Goal: Task Accomplishment & Management: Use online tool/utility

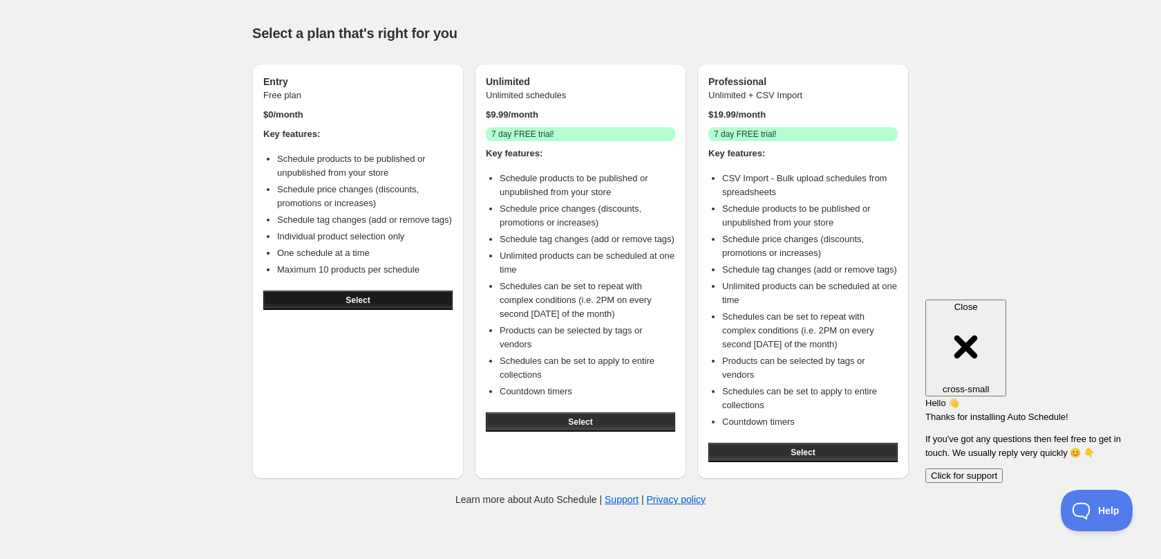
click at [358, 297] on span "Select" at bounding box center [358, 299] width 24 height 11
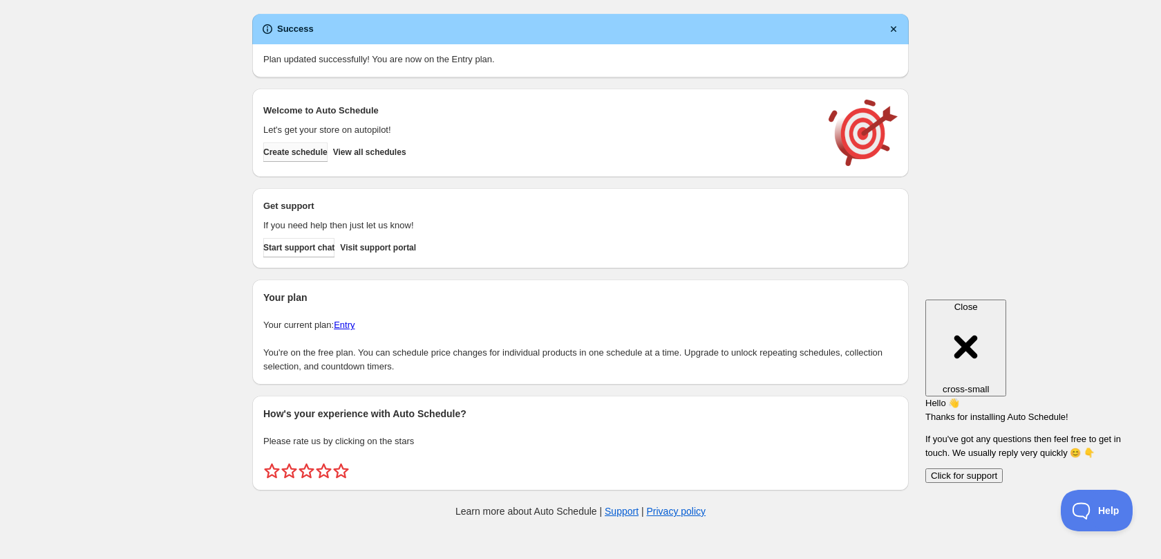
click at [301, 143] on button "Create schedule" at bounding box center [295, 151] width 64 height 19
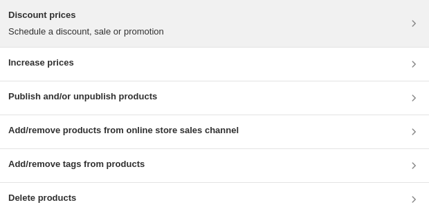
click at [395, 21] on div "Discount prices Schedule a discount, sale or promotion" at bounding box center [214, 23] width 412 height 30
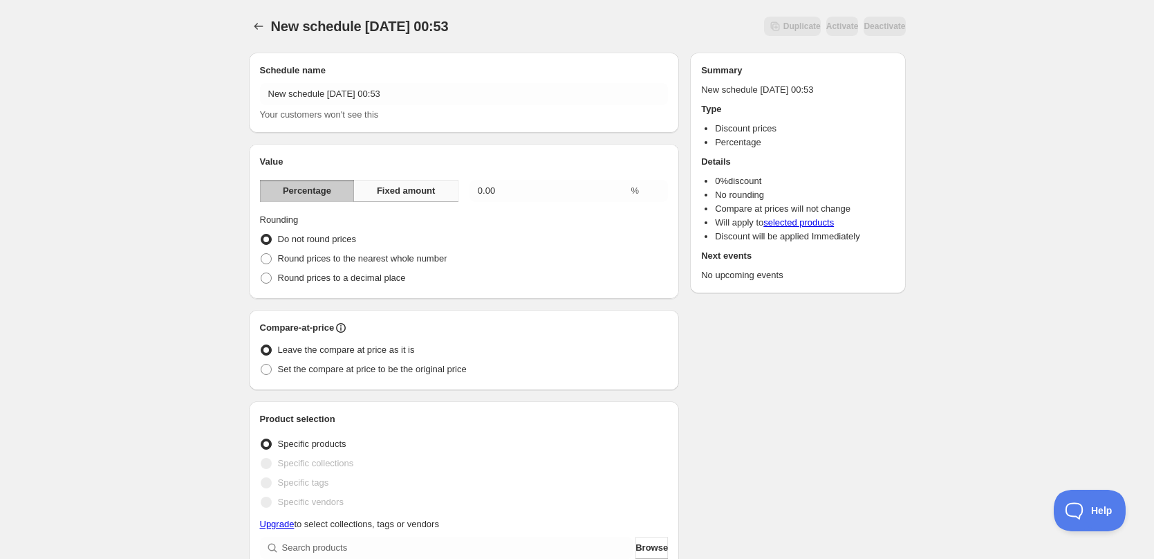
click at [404, 195] on span "Fixed amount" at bounding box center [406, 191] width 59 height 14
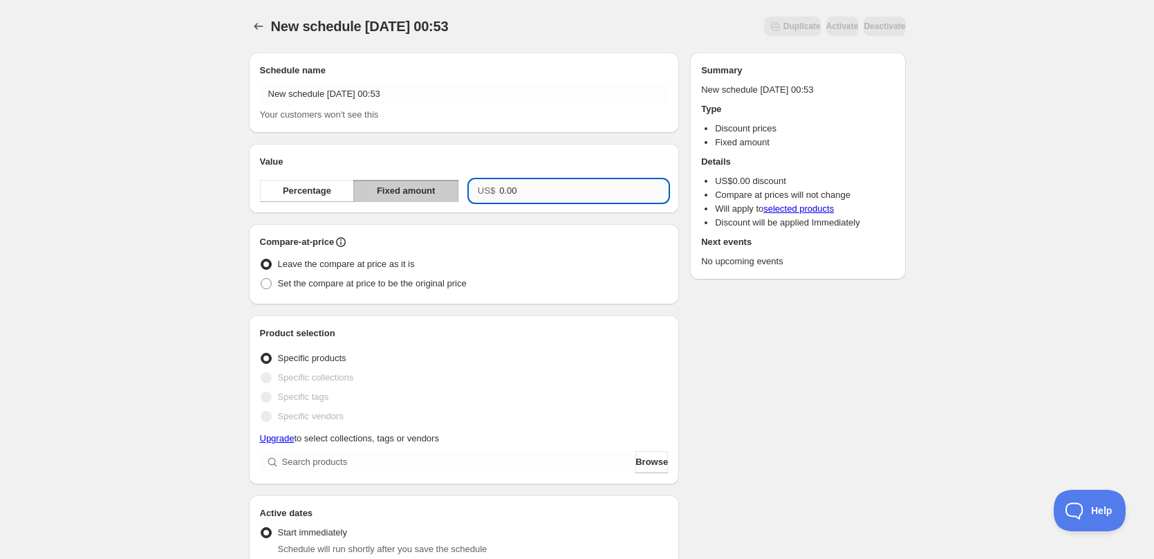
click at [533, 186] on input "0.00" at bounding box center [583, 191] width 169 height 22
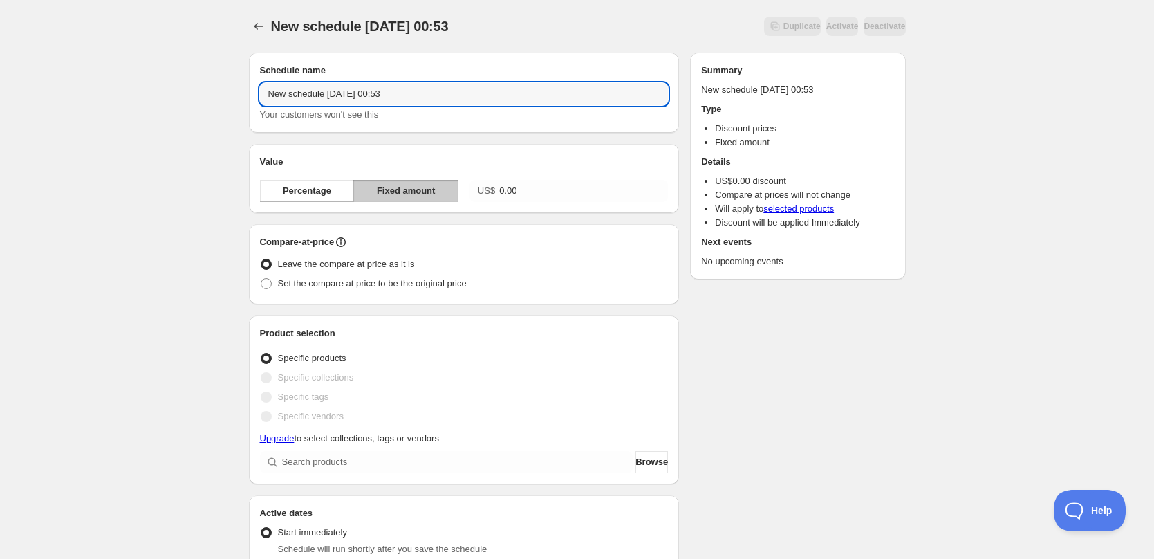
drag, startPoint x: 289, startPoint y: 92, endPoint x: 195, endPoint y: 100, distance: 94.3
click at [218, 93] on div "New schedule Oct 07 2025 00:53. This page is ready New schedule Oct 07 2025 00:…" at bounding box center [577, 504] width 1154 height 1009
click at [760, 359] on div "Schedule name 测试 Your customers won't see this Value Percentage Fixed amount US…" at bounding box center [572, 511] width 668 height 940
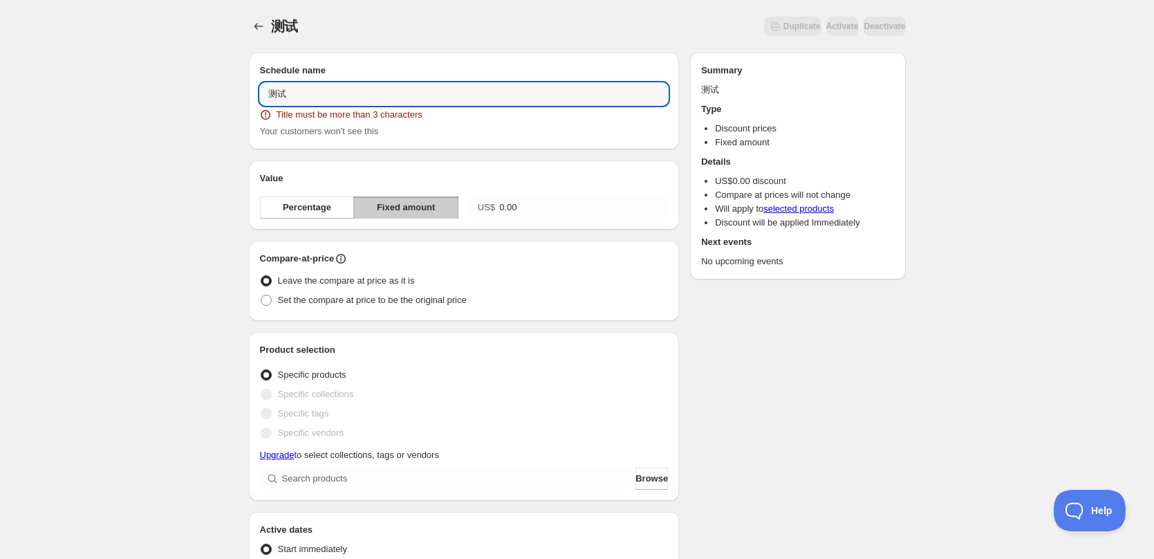
drag, startPoint x: 351, startPoint y: 98, endPoint x: 115, endPoint y: 86, distance: 236.0
click at [115, 86] on div "测试. This page is ready 测试 Duplicate Activate Deactivate More actions Duplicate …" at bounding box center [577, 513] width 1154 height 1026
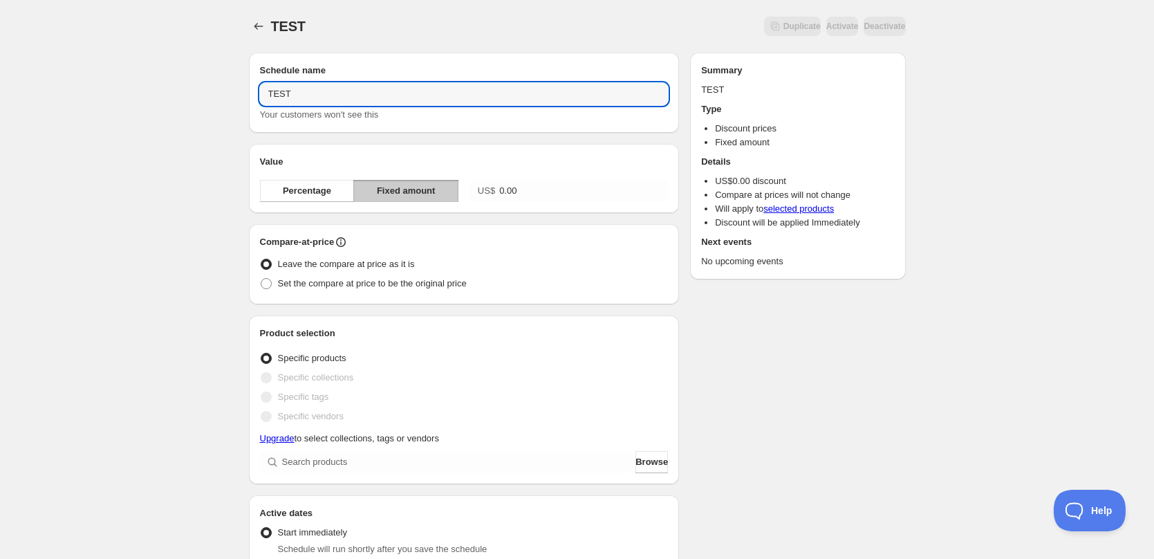
type input "TEST"
click at [786, 391] on div "Schedule name TEST Your customers won't see this Value Percentage Fixed amount …" at bounding box center [572, 511] width 668 height 940
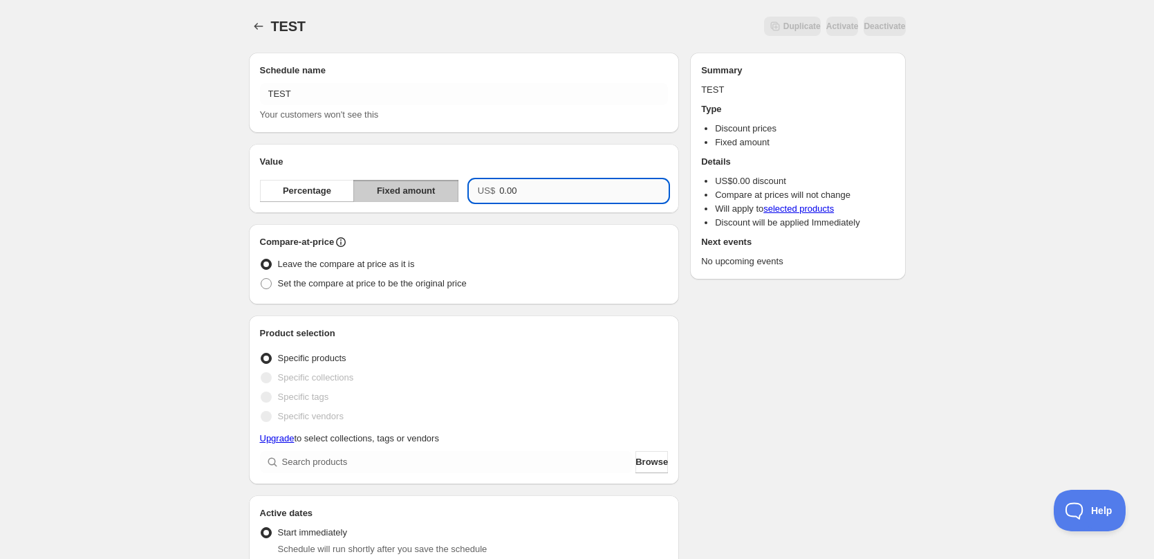
click at [536, 200] on input "0.00" at bounding box center [583, 191] width 169 height 22
drag, startPoint x: 540, startPoint y: 197, endPoint x: 454, endPoint y: 185, distance: 86.6
click at [454, 185] on div "Percentage Fixed amount US$ 0.00500" at bounding box center [464, 191] width 409 height 22
type input "250.00"
click at [450, 281] on span "Set the compare at price to be the original price" at bounding box center [372, 283] width 189 height 10
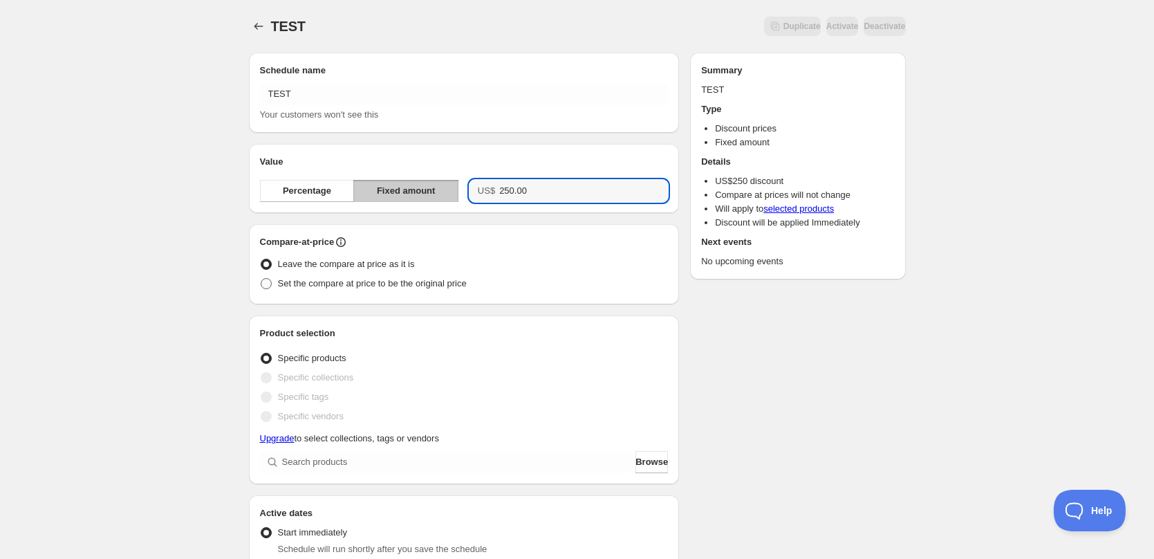
click at [261, 279] on input "Set the compare at price to be the original price" at bounding box center [261, 278] width 1 height 1
radio input "true"
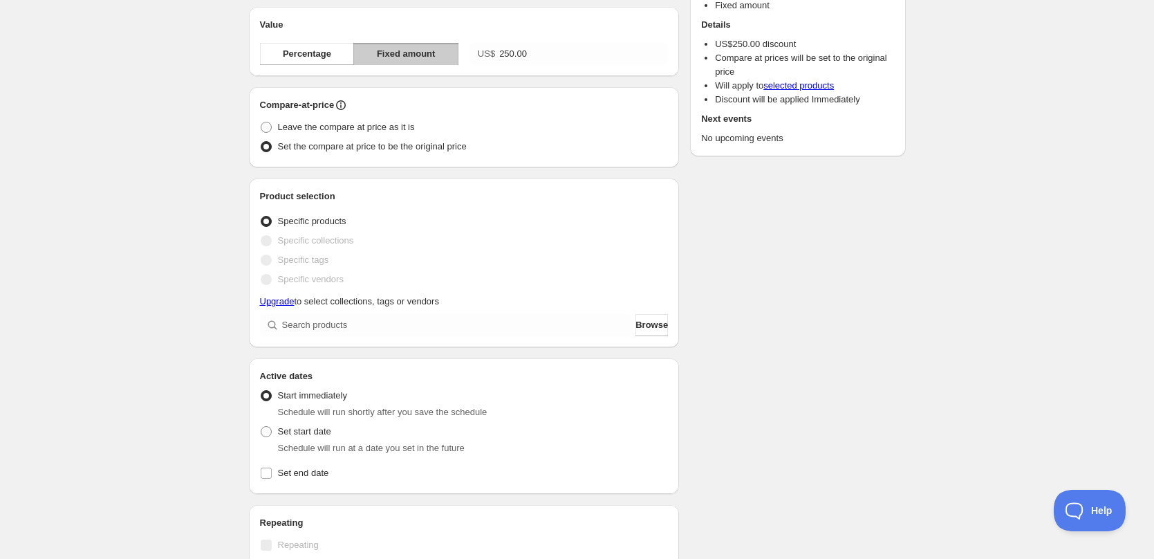
scroll to position [138, 0]
click at [655, 320] on span "Browse" at bounding box center [651, 324] width 32 height 14
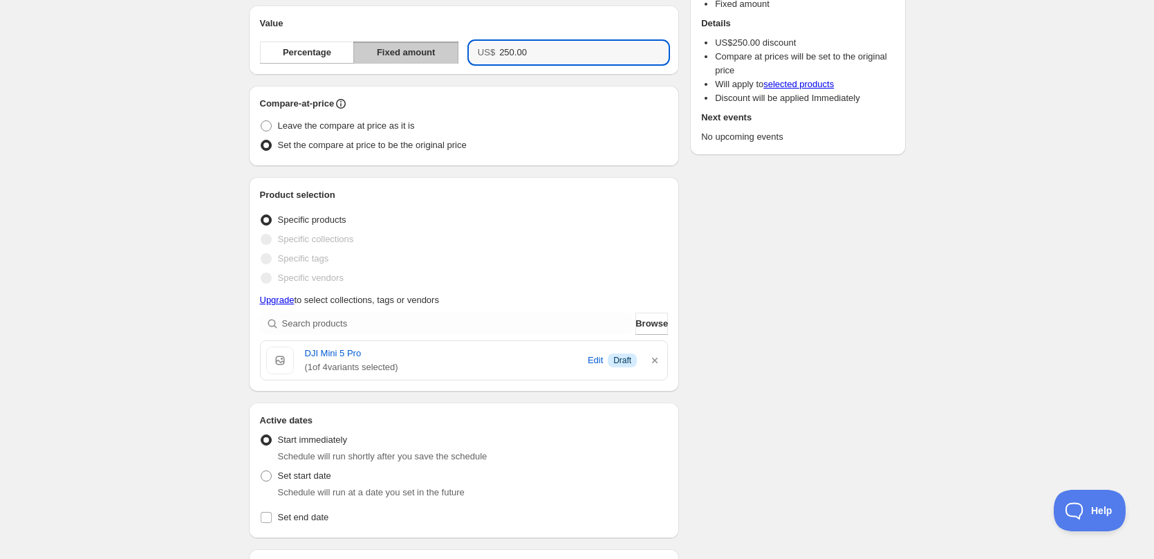
drag, startPoint x: 541, startPoint y: 55, endPoint x: 442, endPoint y: 52, distance: 99.6
click at [444, 52] on div "Percentage Fixed amount US$ 250.00" at bounding box center [464, 52] width 409 height 22
type input "754.00"
drag, startPoint x: 816, startPoint y: 276, endPoint x: 816, endPoint y: 259, distance: 17.3
click at [818, 274] on div "Schedule name TEST Your customers won't see this Value Percentage Fixed amount …" at bounding box center [572, 396] width 668 height 986
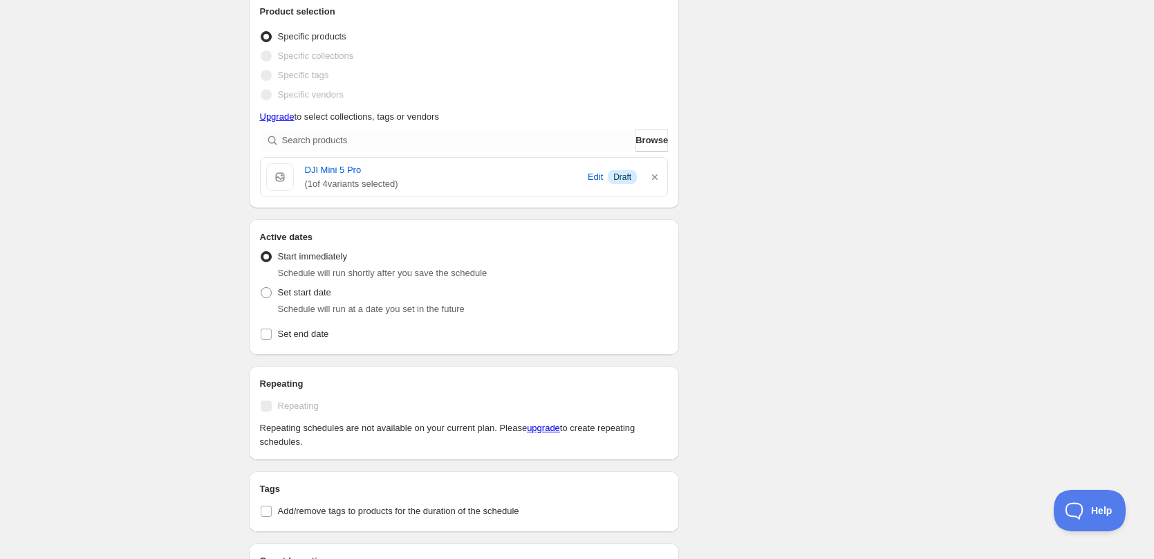
scroll to position [346, 0]
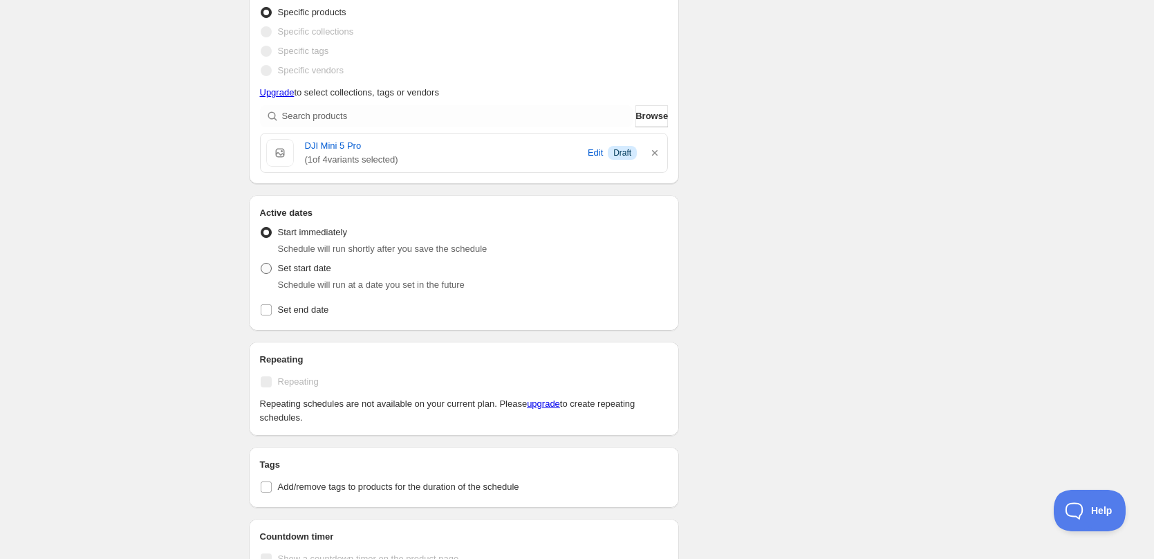
click at [297, 265] on span "Set start date" at bounding box center [304, 268] width 53 height 10
click at [261, 263] on input "Set start date" at bounding box center [261, 263] width 1 height 1
radio input "true"
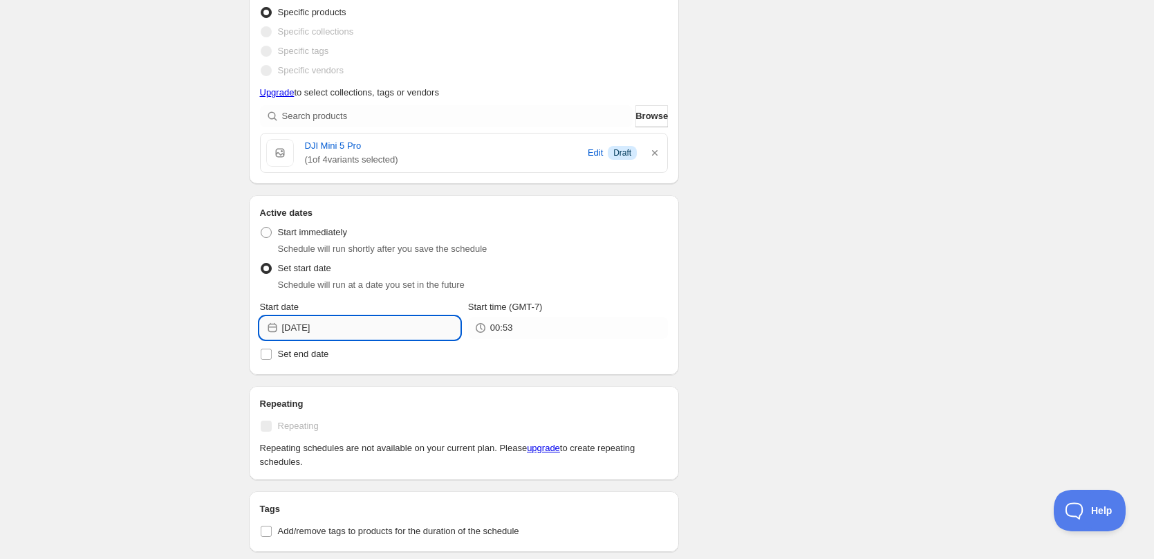
click at [338, 324] on input "[DATE]" at bounding box center [371, 328] width 178 height 22
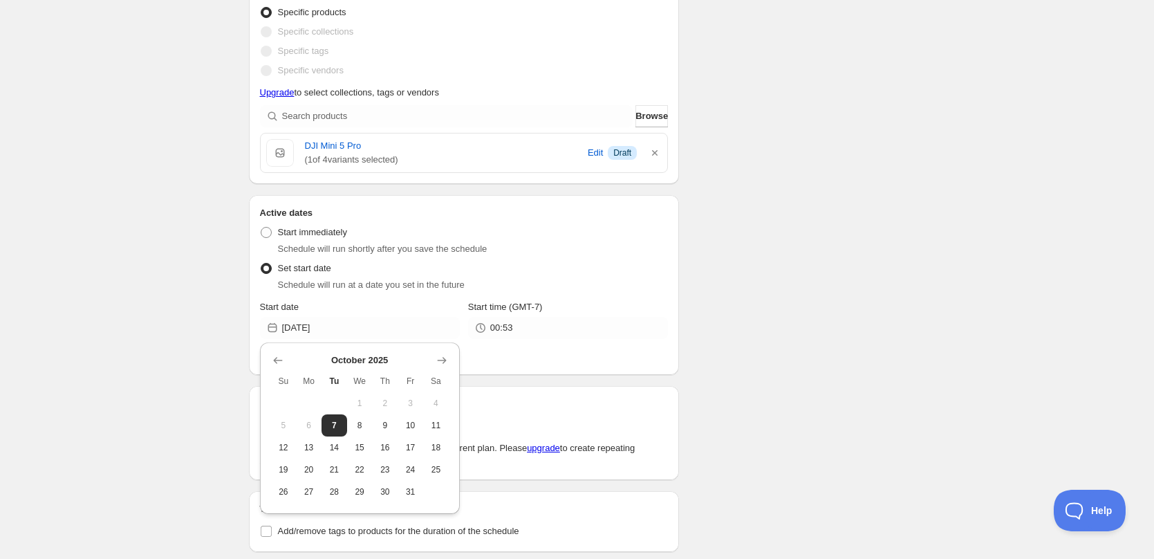
drag, startPoint x: 722, startPoint y: 292, endPoint x: 711, endPoint y: 296, distance: 11.2
click at [722, 292] on div "Schedule name TEST Your customers won't see this Value Percentage Fixed amount …" at bounding box center [572, 211] width 668 height 1030
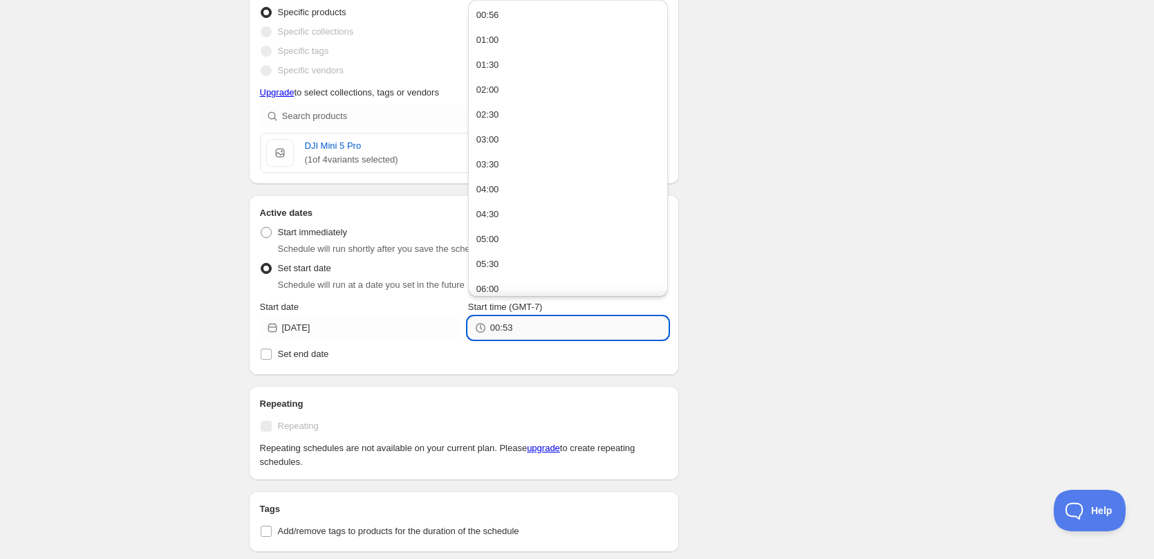
click at [536, 323] on input "00:53" at bounding box center [579, 328] width 178 height 22
click at [545, 330] on input "00:53" at bounding box center [579, 328] width 178 height 22
type input "01:00"
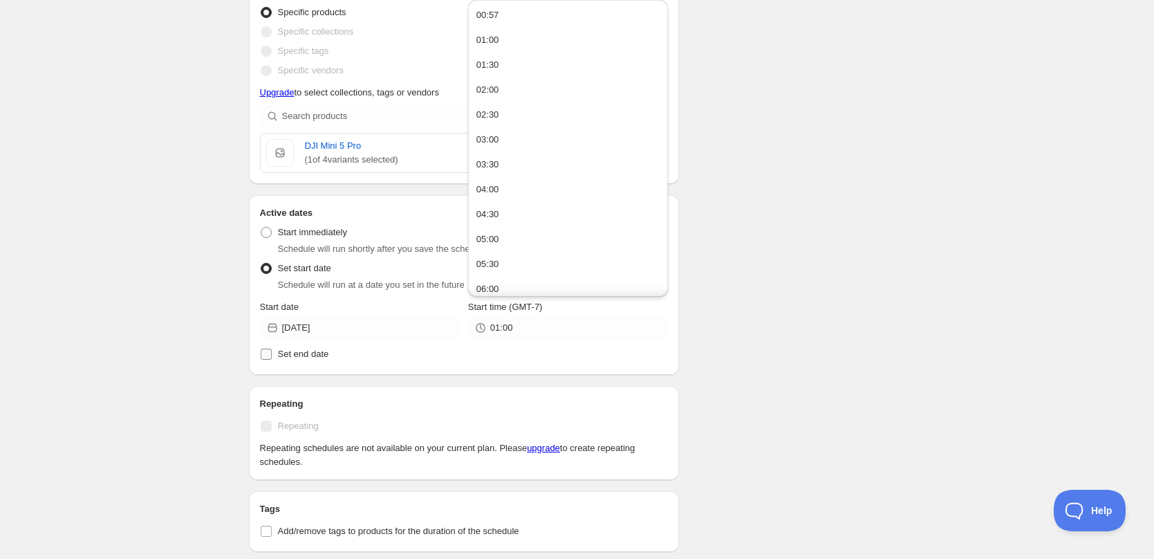
click at [408, 362] on label "Set end date" at bounding box center [464, 353] width 409 height 19
click at [272, 359] on input "Set end date" at bounding box center [266, 353] width 11 height 11
checkbox input "true"
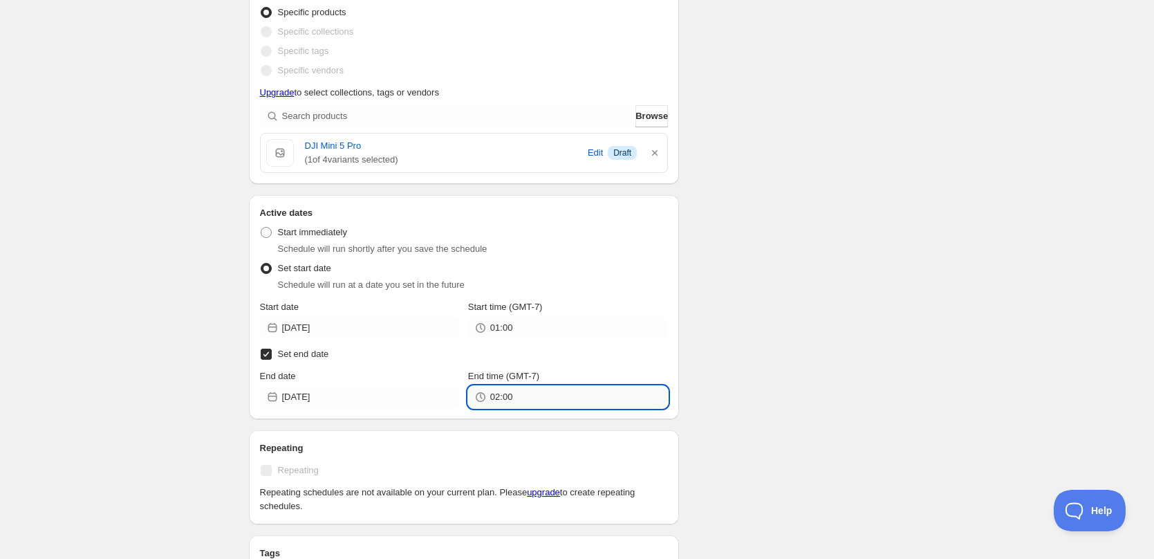
click at [552, 401] on input "02:00" at bounding box center [579, 397] width 178 height 22
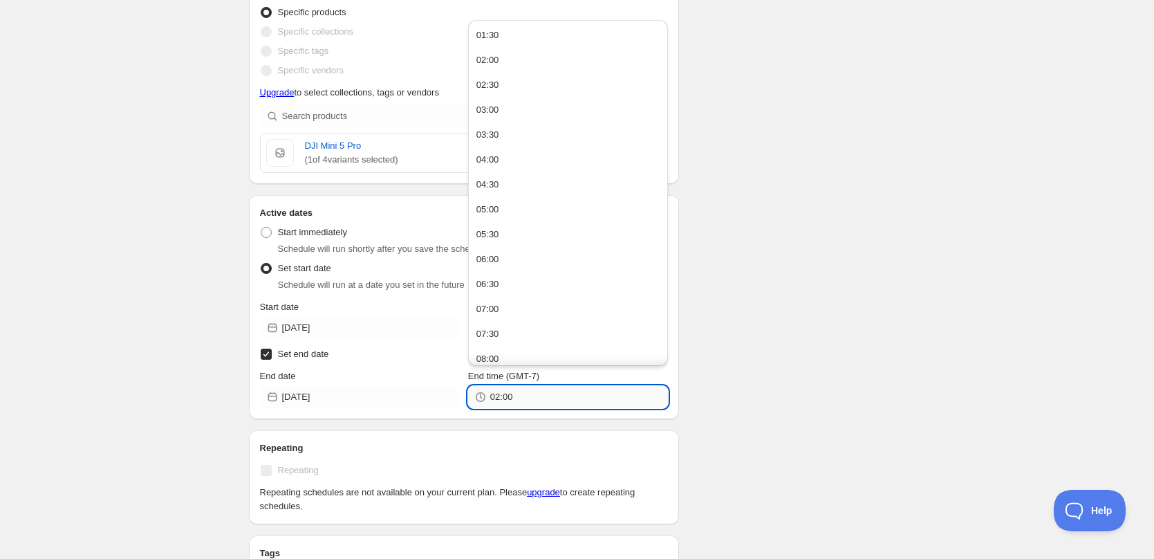
click at [499, 395] on input "02:00" at bounding box center [579, 397] width 178 height 22
type input "01:02"
click at [726, 485] on div "Schedule name TEST Your customers won't see this Value Percentage Fixed amount …" at bounding box center [572, 233] width 668 height 1074
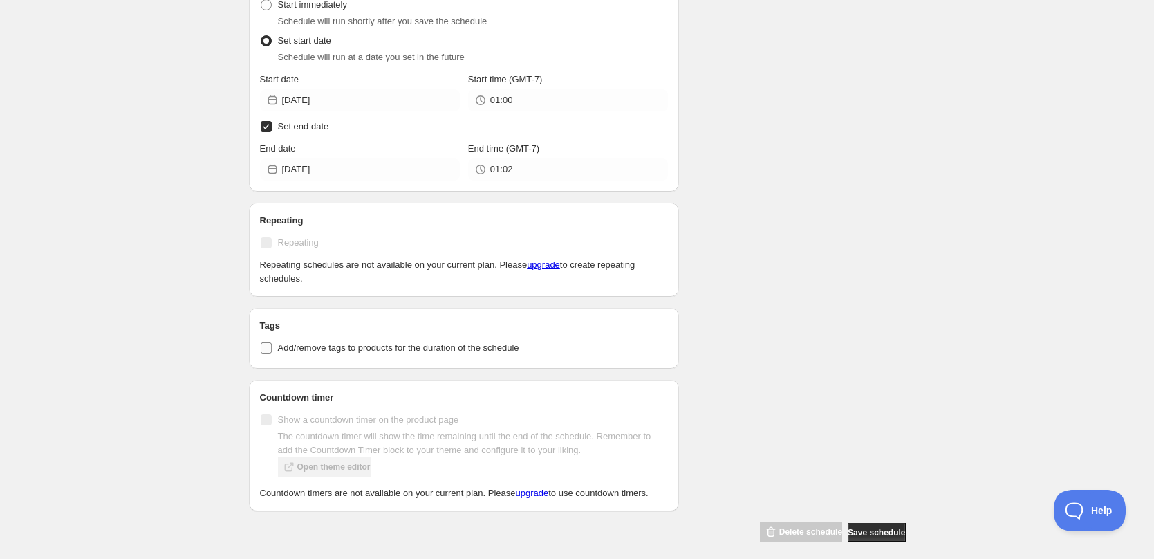
scroll to position [583, 0]
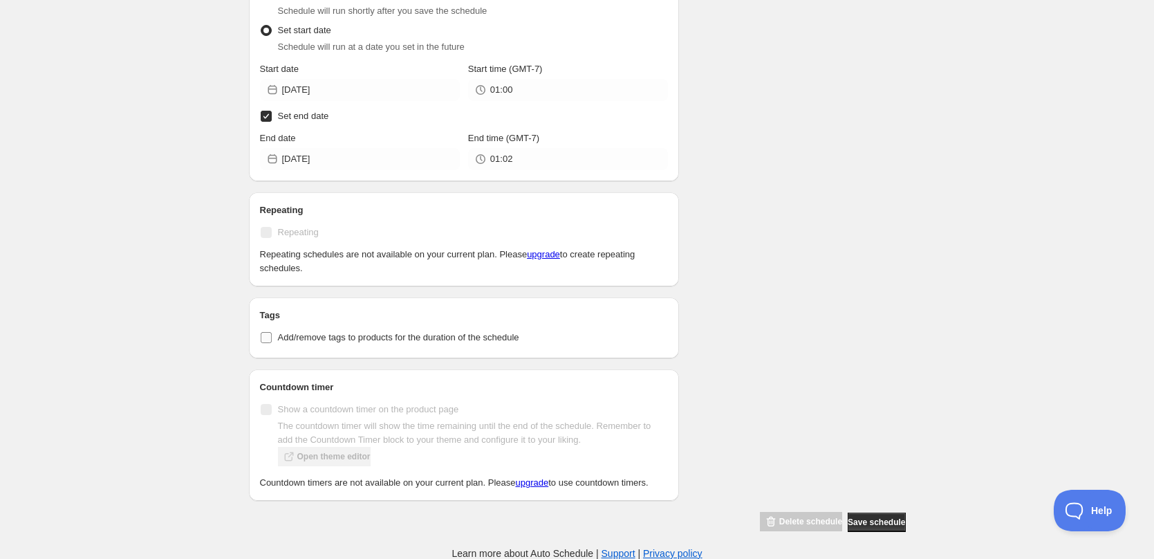
click at [269, 338] on input "Add/remove tags to products for the duration of the schedule" at bounding box center [266, 337] width 11 height 11
checkbox input "true"
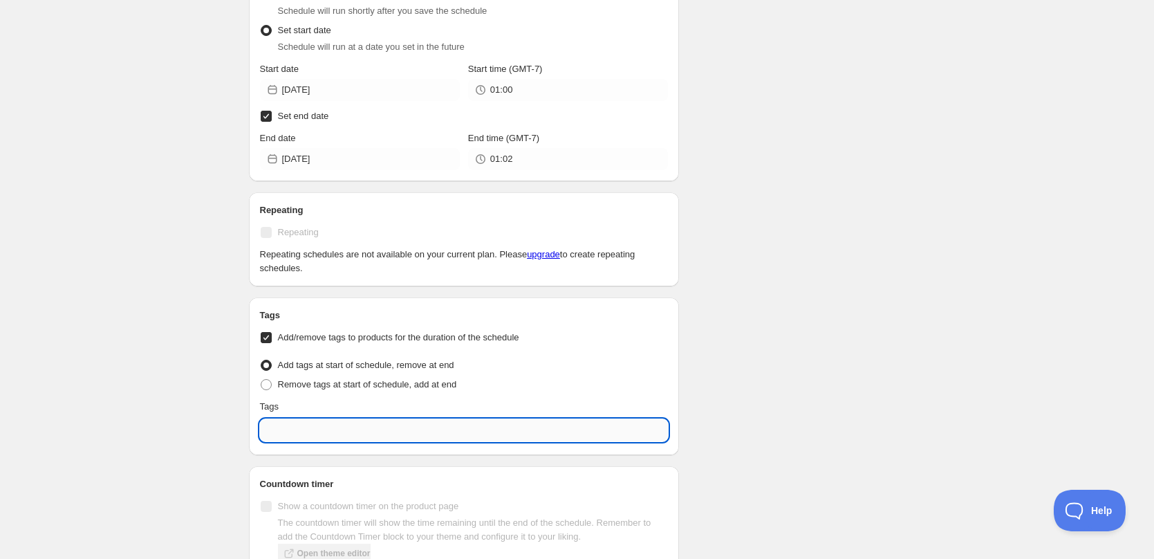
click at [339, 429] on input "text" at bounding box center [464, 430] width 409 height 22
type input "后"
type input "Hot Sale"
click at [761, 305] on div "Schedule name TEST Your customers won't see this Value Percentage Fixed amount …" at bounding box center [572, 43] width 668 height 1171
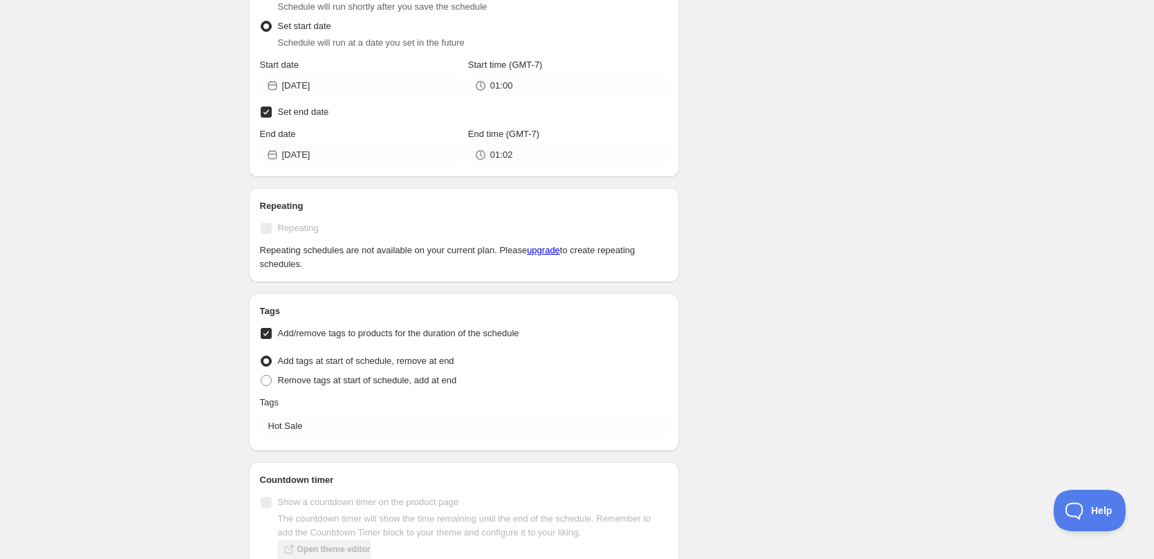
scroll to position [680, 0]
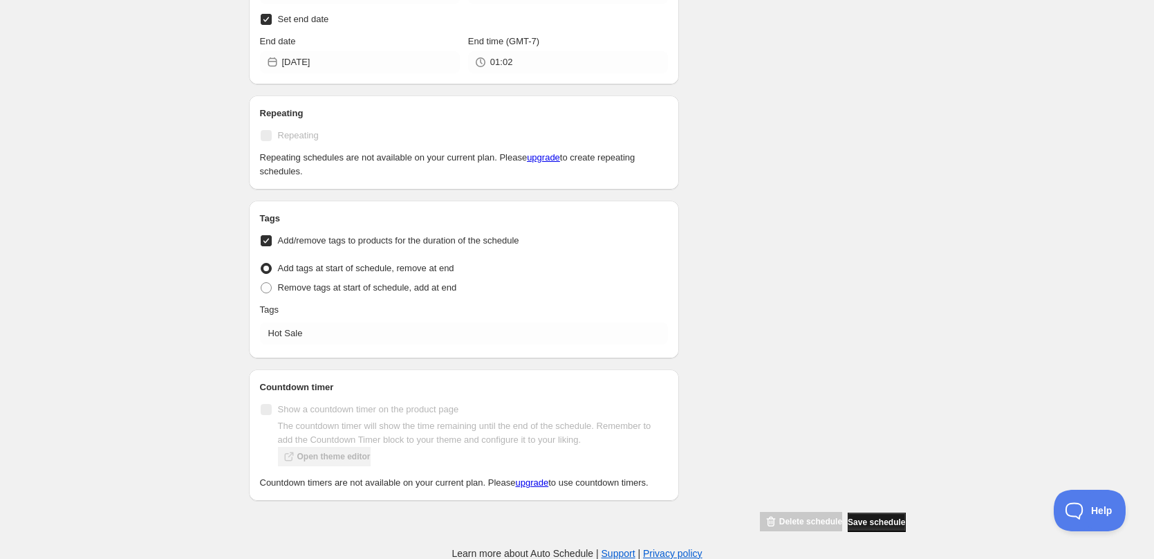
click at [865, 523] on span "Save schedule" at bounding box center [875, 521] width 57 height 11
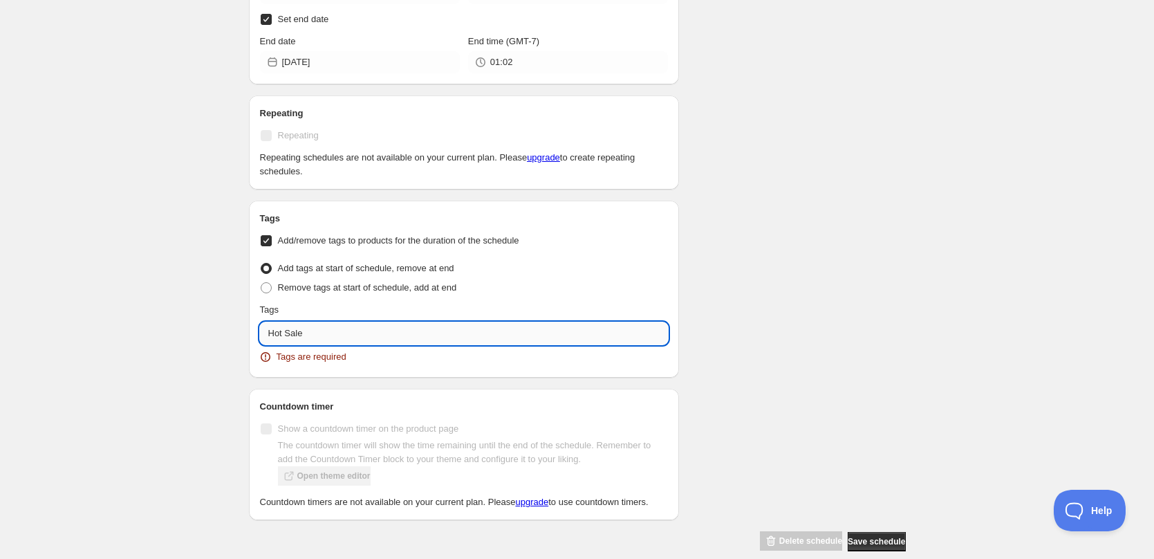
click at [332, 332] on input "Hot Sale" at bounding box center [464, 333] width 409 height 22
click at [303, 364] on p "Add Hot Sale" at bounding box center [474, 366] width 373 height 14
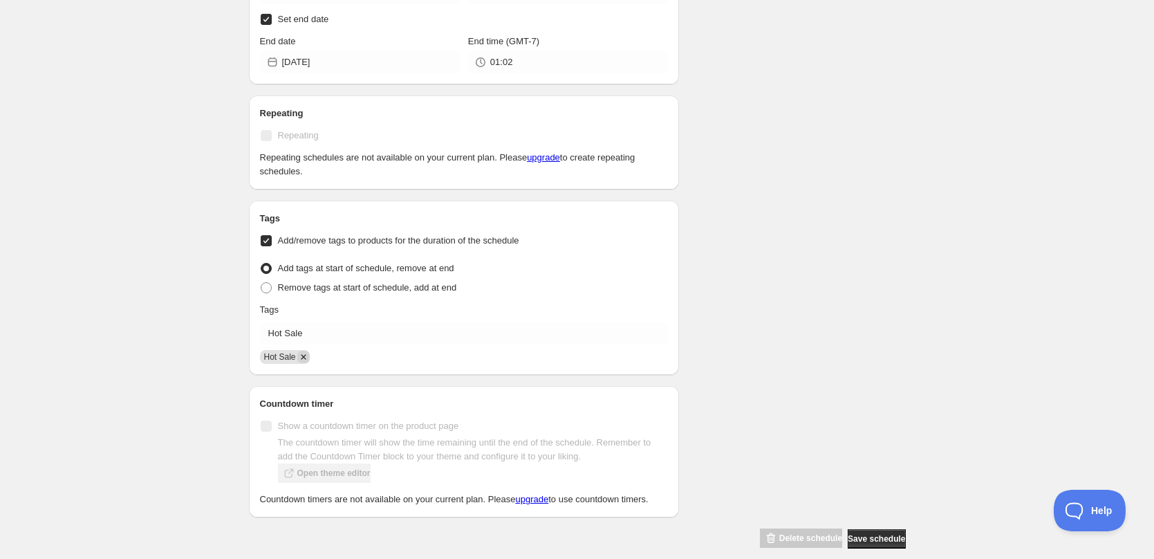
click at [303, 355] on icon "Remove Hot Sale" at bounding box center [303, 356] width 12 height 12
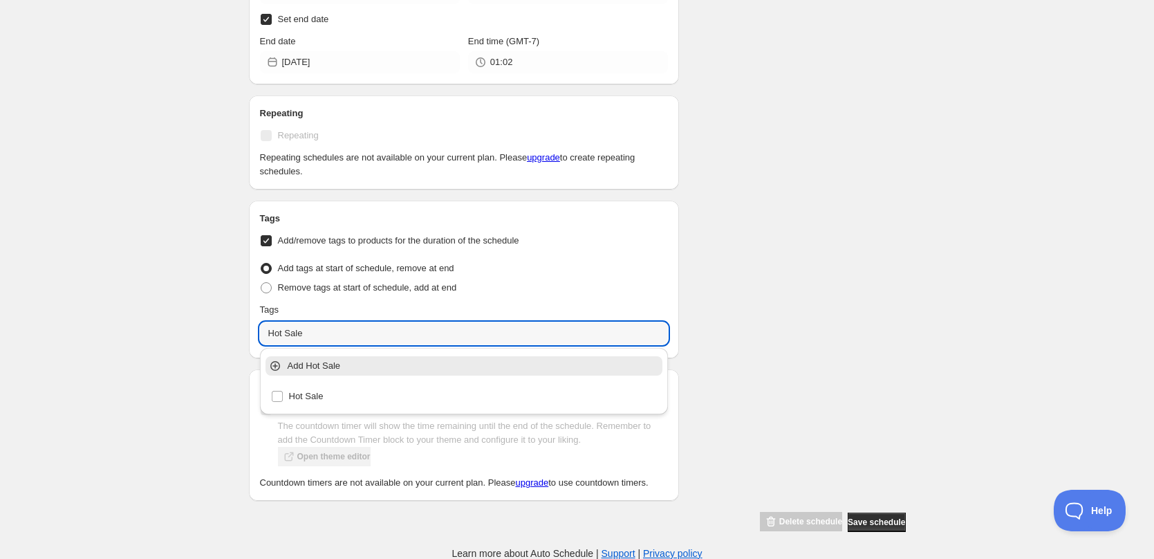
drag, startPoint x: 310, startPoint y: 335, endPoint x: 234, endPoint y: 339, distance: 76.2
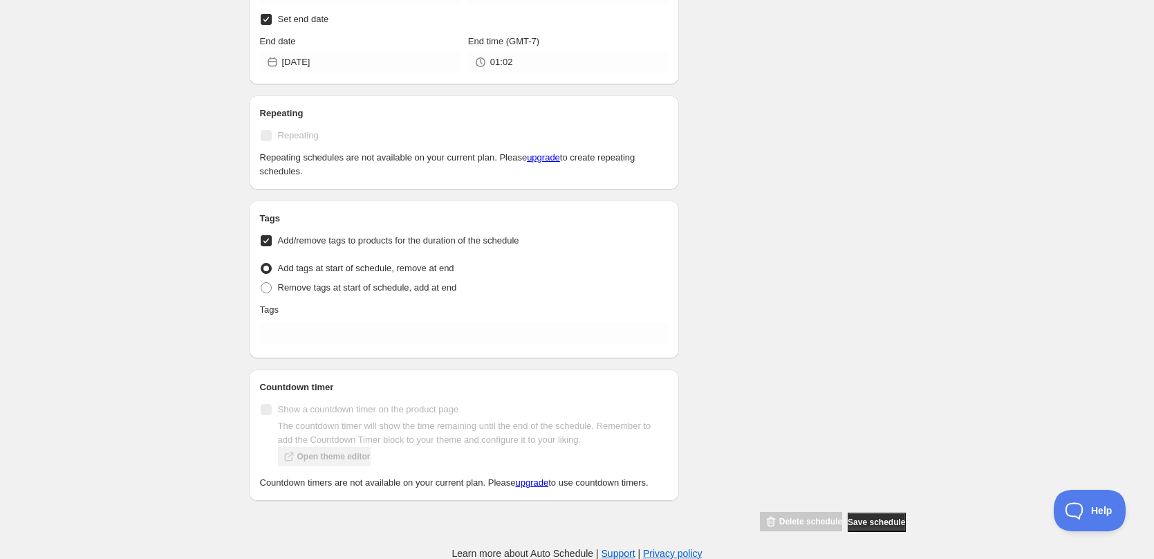
click at [261, 235] on input "Add/remove tags to products for the duration of the schedule" at bounding box center [266, 240] width 11 height 11
checkbox input "false"
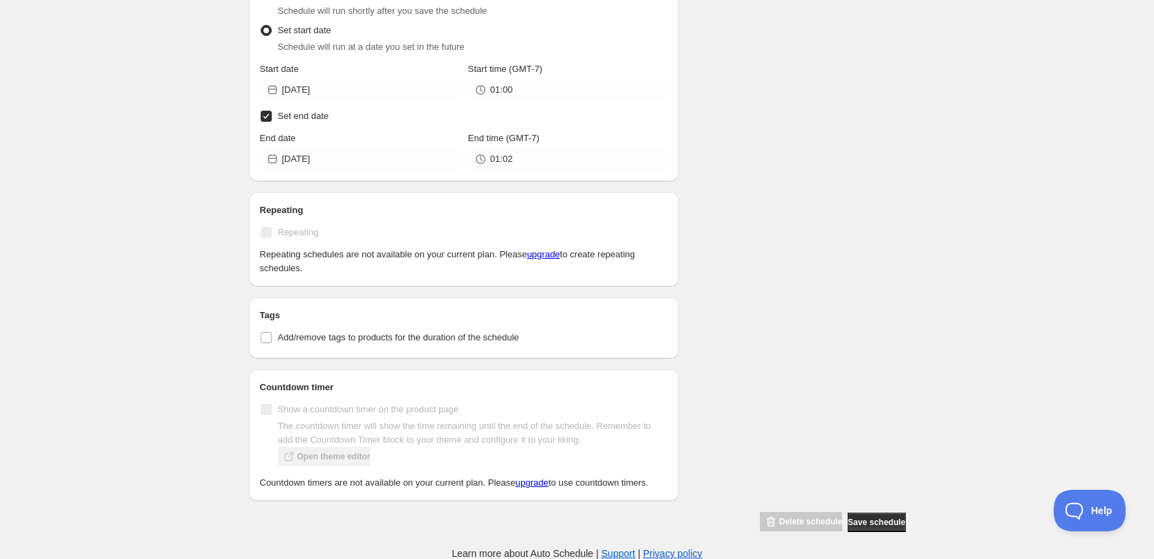
click at [885, 519] on span "Save schedule" at bounding box center [875, 521] width 57 height 11
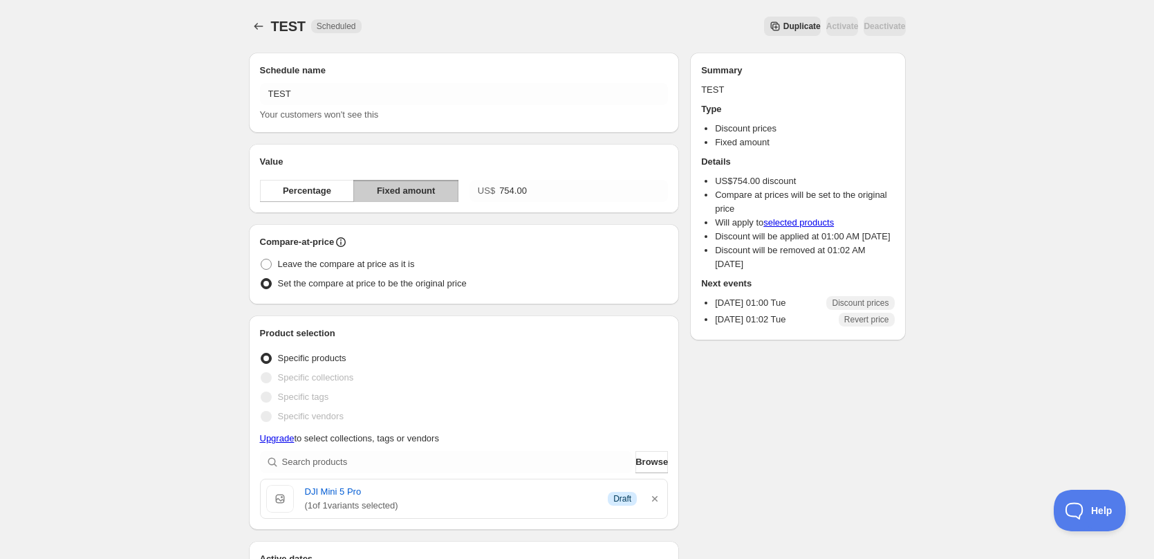
click at [765, 482] on div "Schedule name TEST Your customers won't see this Value Percentage Fixed amount …" at bounding box center [572, 538] width 668 height 994
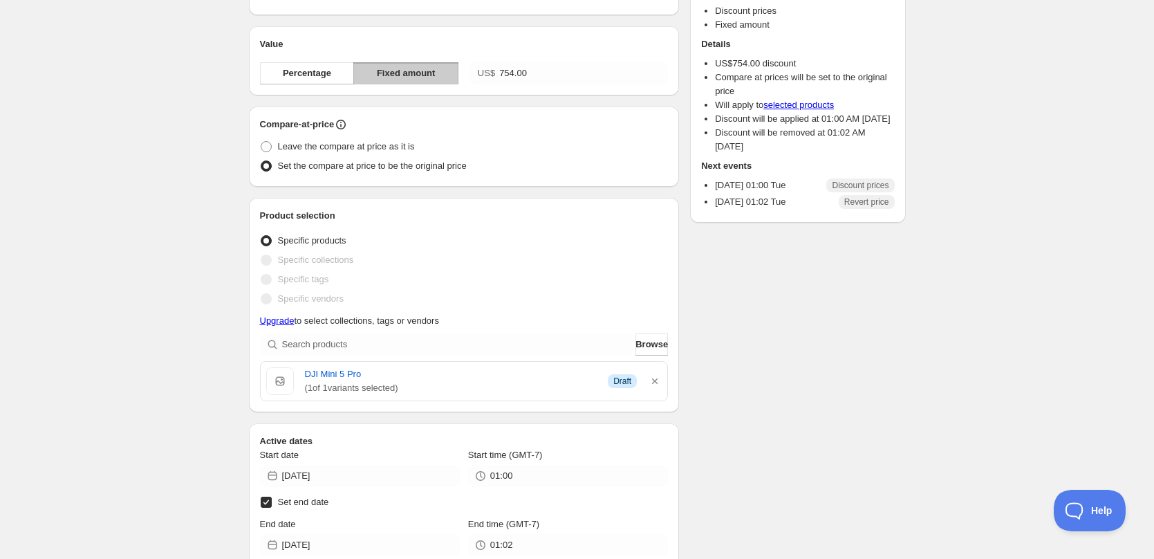
scroll to position [138, 0]
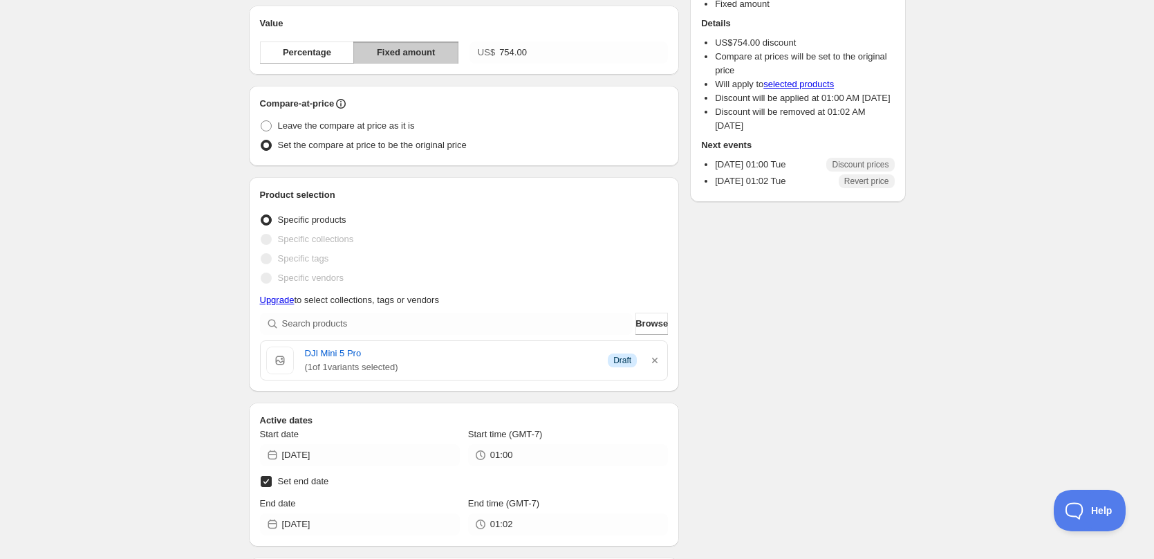
click at [760, 420] on div "Schedule name TEST Your customers won't see this Value Percentage Fixed amount …" at bounding box center [572, 400] width 668 height 994
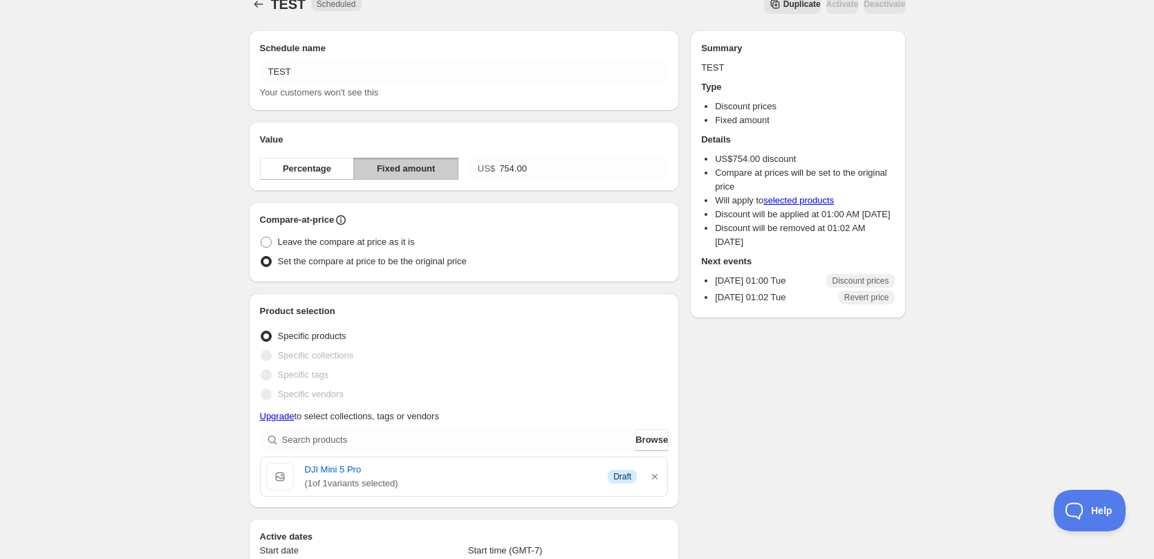
scroll to position [0, 0]
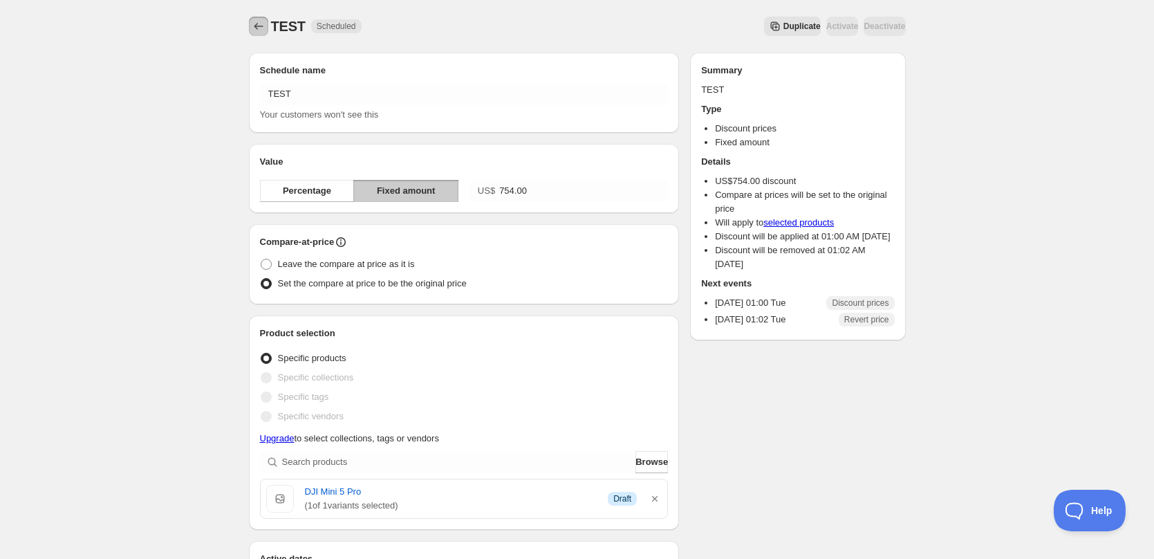
click at [260, 24] on icon "Schedules" at bounding box center [259, 26] width 14 height 14
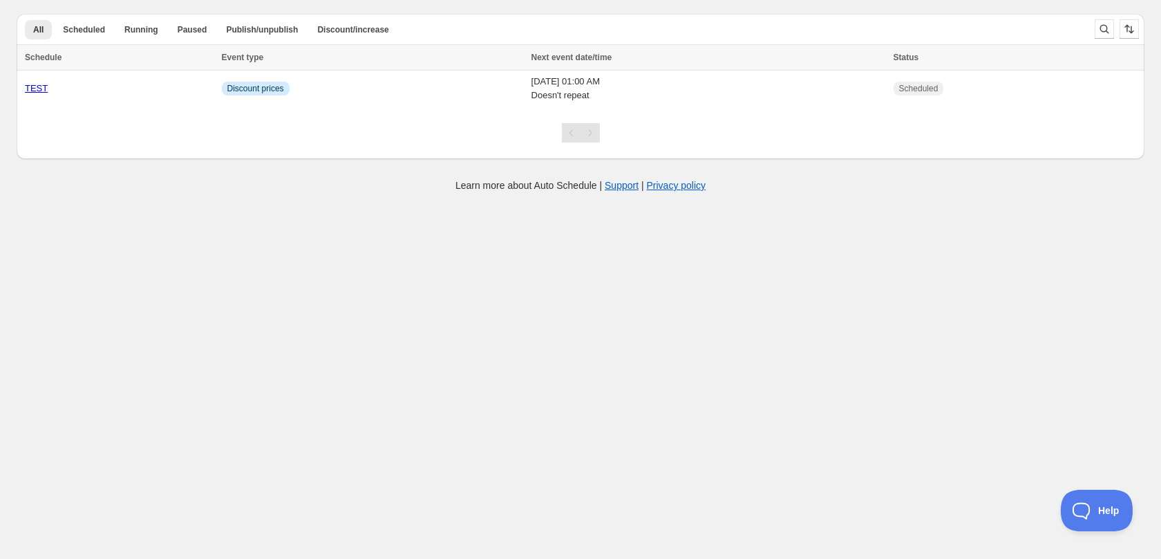
click at [349, 311] on body "Create schedule Help & support Cancel Discount prices Schedule a discount, sale…" at bounding box center [580, 279] width 1161 height 559
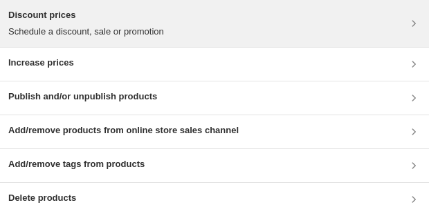
click at [200, 28] on div "Discount prices Schedule a discount, sale or promotion" at bounding box center [214, 23] width 412 height 30
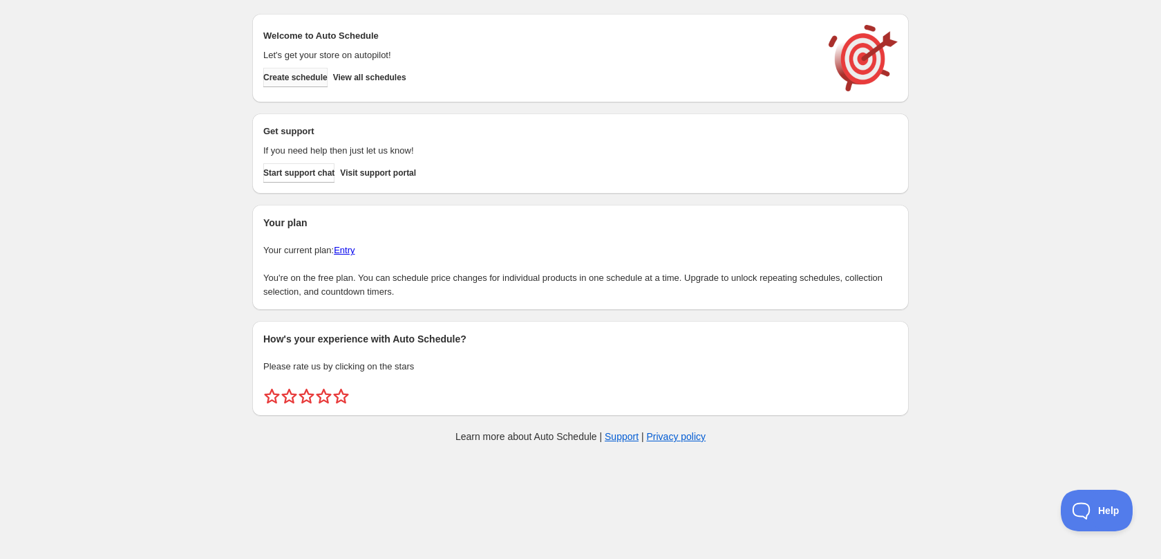
click at [298, 80] on span "Create schedule" at bounding box center [295, 77] width 64 height 11
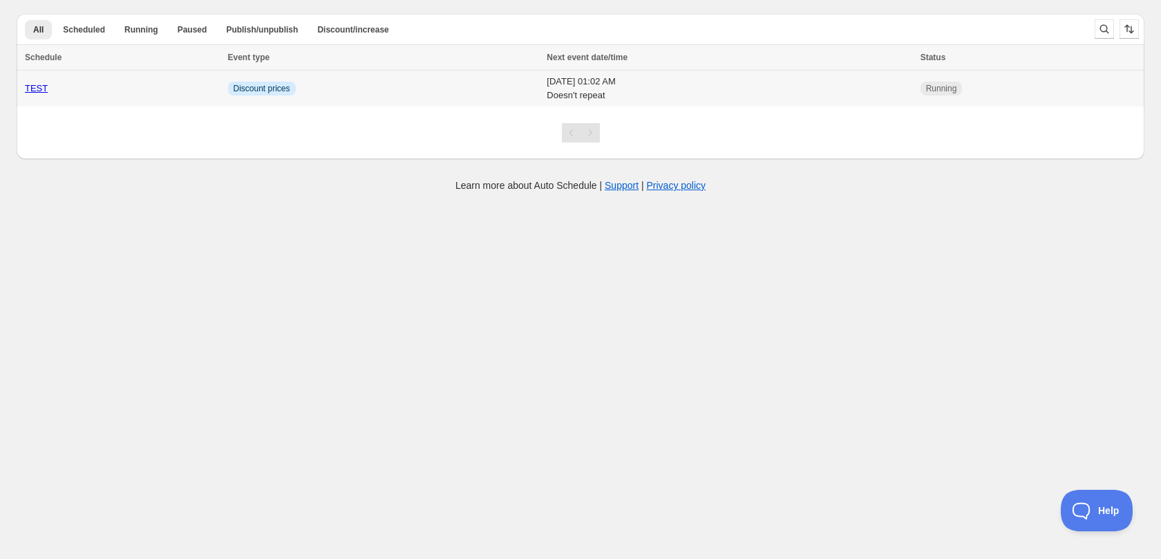
click at [362, 93] on td "Info Discount prices" at bounding box center [383, 89] width 319 height 37
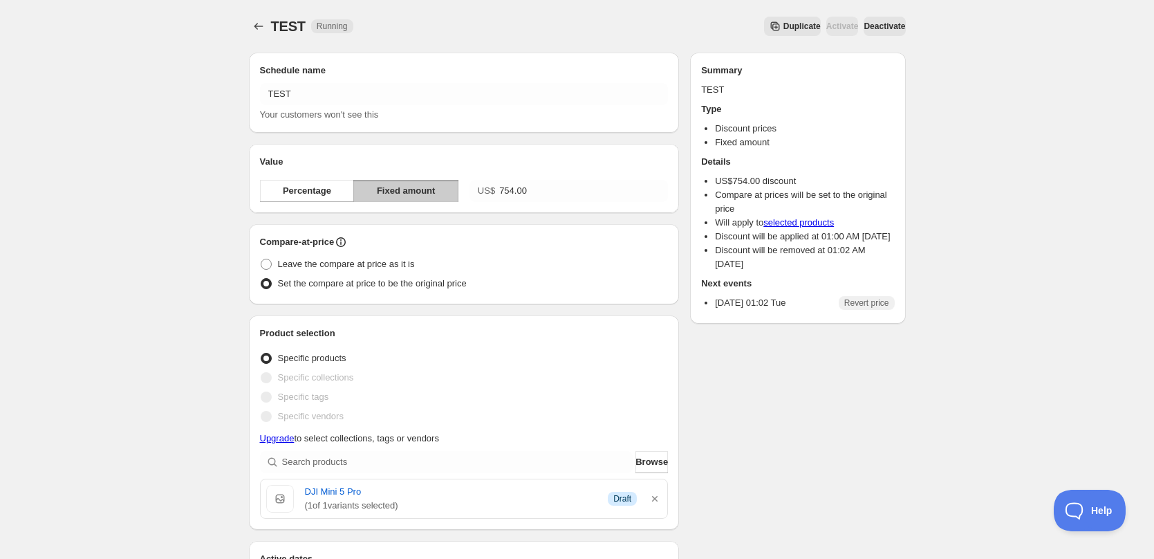
click at [439, 190] on button "Fixed amount" at bounding box center [405, 191] width 104 height 22
click at [545, 188] on input "754.00" at bounding box center [583, 191] width 169 height 22
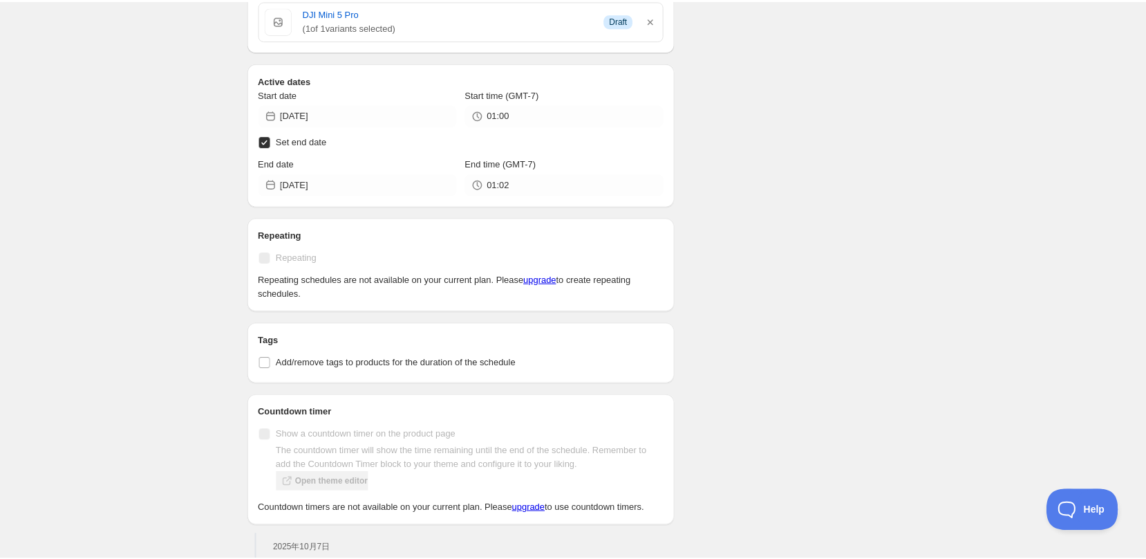
scroll to position [484, 0]
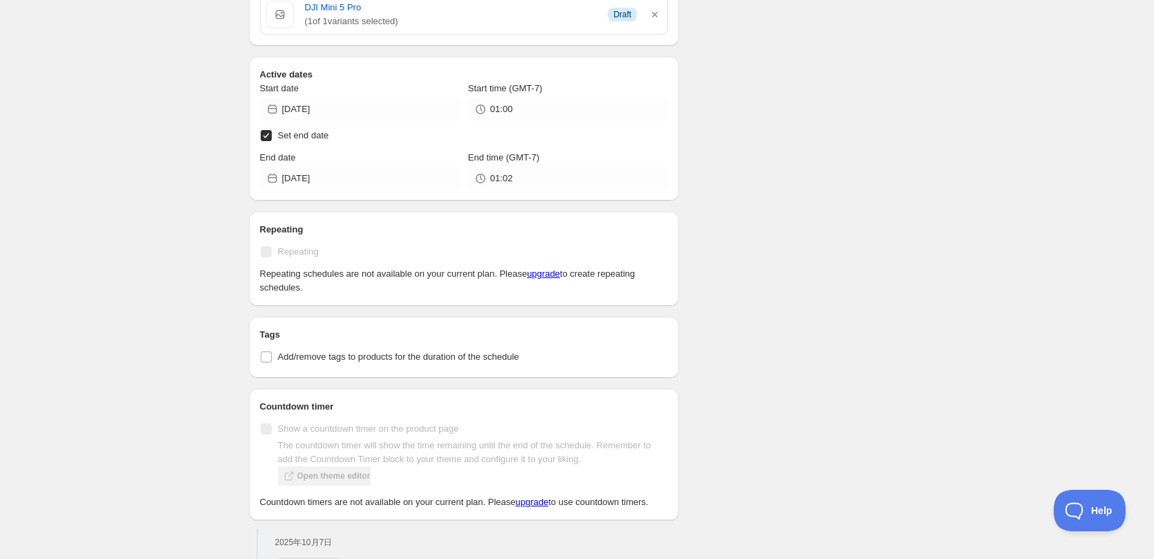
type input "02:30"
